Goal: Use online tool/utility: Use online tool/utility

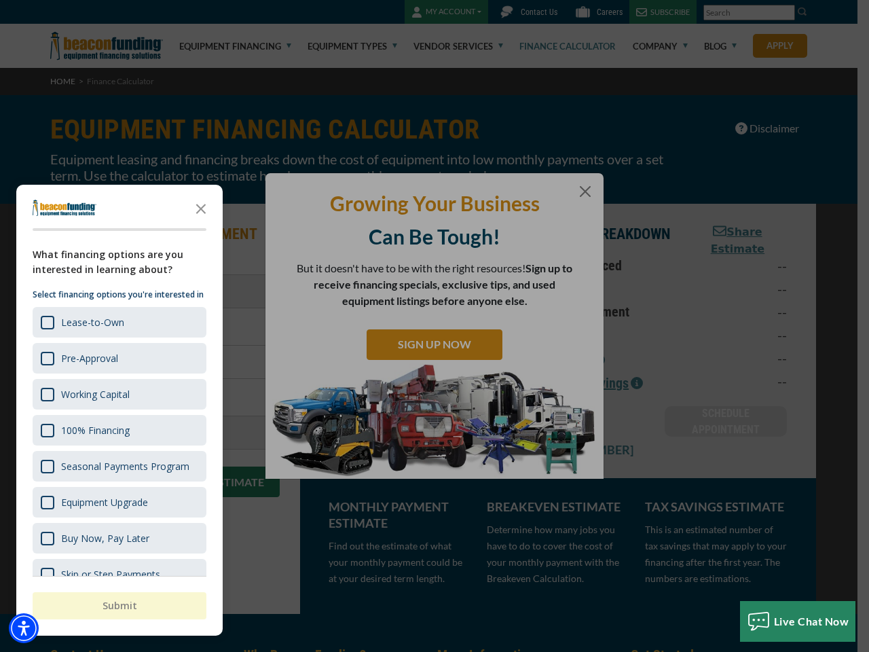
click at [434, 326] on div "Growing Your Business Can Be Tough! But it doesn't have to be with the right re…" at bounding box center [434, 326] width 338 height 306
click at [24, 628] on img "Accessibility Menu" at bounding box center [24, 628] width 30 height 30
click at [434, 326] on body "Skip to main content Enable accessibility for low vision Open the accessibility…" at bounding box center [434, 326] width 869 height 652
click at [201, 208] on body "Skip to main content Enable accessibility for low vision Open the accessibility…" at bounding box center [434, 326] width 869 height 652
click at [118, 322] on body "Skip to main content Enable accessibility for low vision Open the accessibility…" at bounding box center [434, 326] width 869 height 652
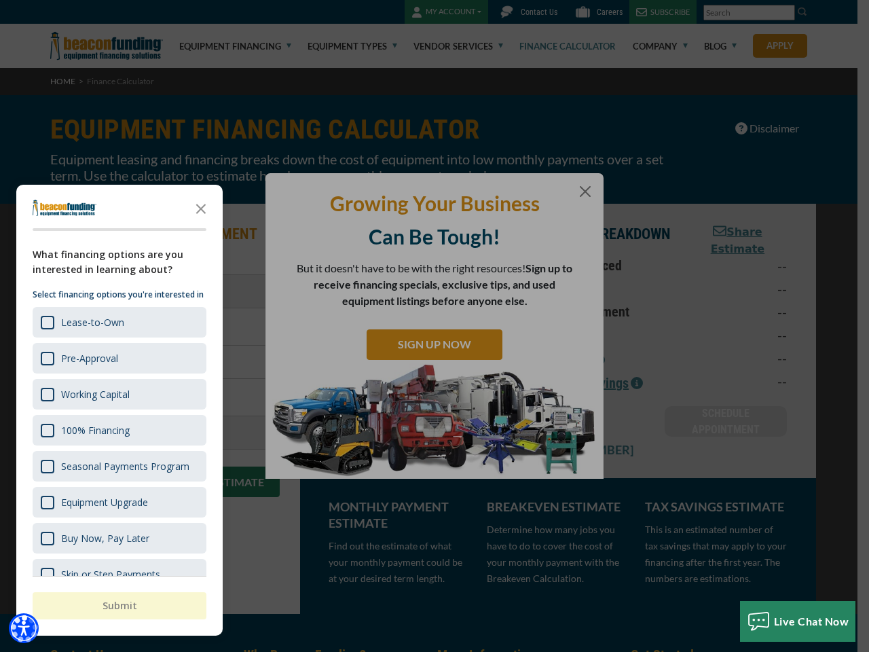
click at [118, 358] on body "Skip to main content Enable accessibility for low vision Open the accessibility…" at bounding box center [434, 326] width 869 height 652
click at [118, 394] on body "Skip to main content Enable accessibility for low vision Open the accessibility…" at bounding box center [434, 326] width 869 height 652
click at [118, 430] on body "Skip to main content Enable accessibility for low vision Open the accessibility…" at bounding box center [434, 326] width 869 height 652
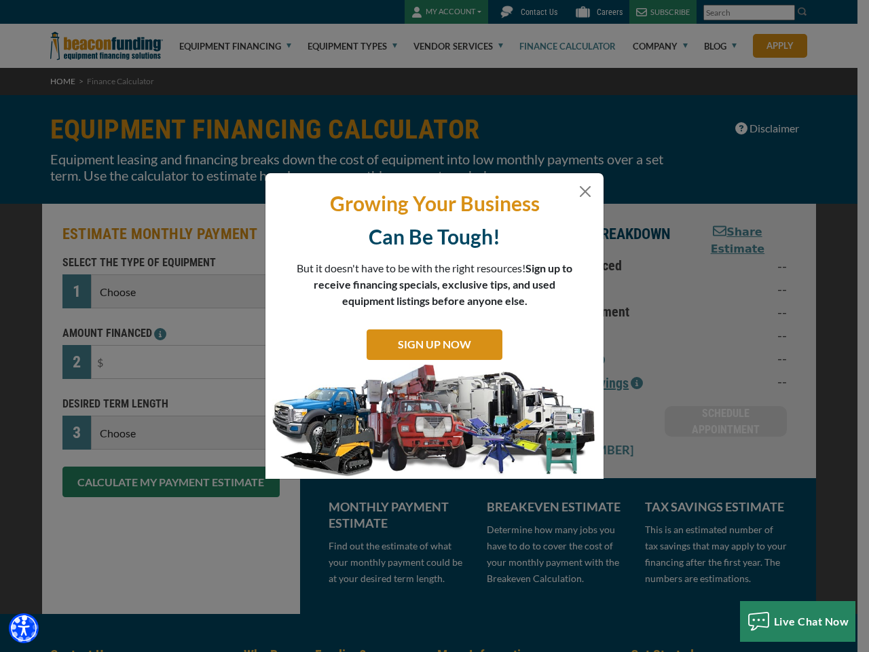
click at [118, 466] on body "Skip to main content Enable accessibility for low vision Open the accessibility…" at bounding box center [434, 326] width 869 height 652
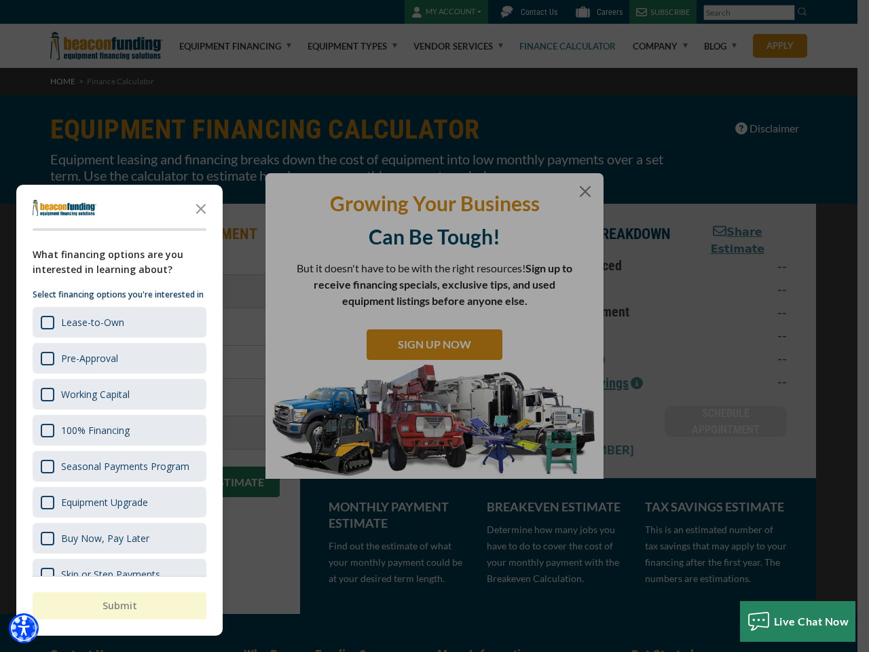
click at [118, 502] on body "Skip to main content Enable accessibility for low vision Open the accessibility…" at bounding box center [434, 326] width 869 height 652
